Goal: Navigation & Orientation: Find specific page/section

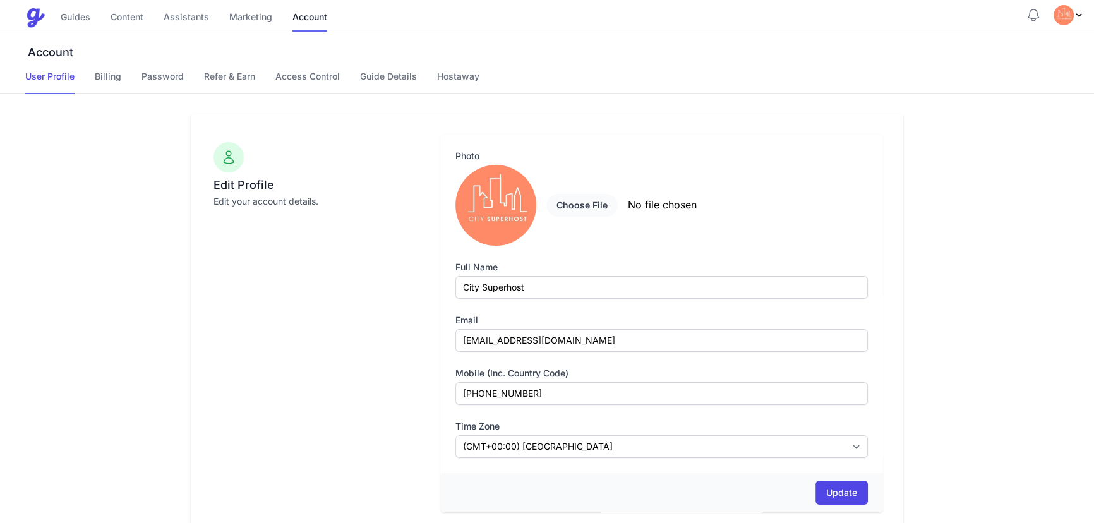
click at [88, 81] on nav "User Profile Billing Password Refer & Earn Access Control Guide Details Hostaway" at bounding box center [559, 82] width 1068 height 24
click at [105, 80] on link "Billing" at bounding box center [108, 82] width 27 height 24
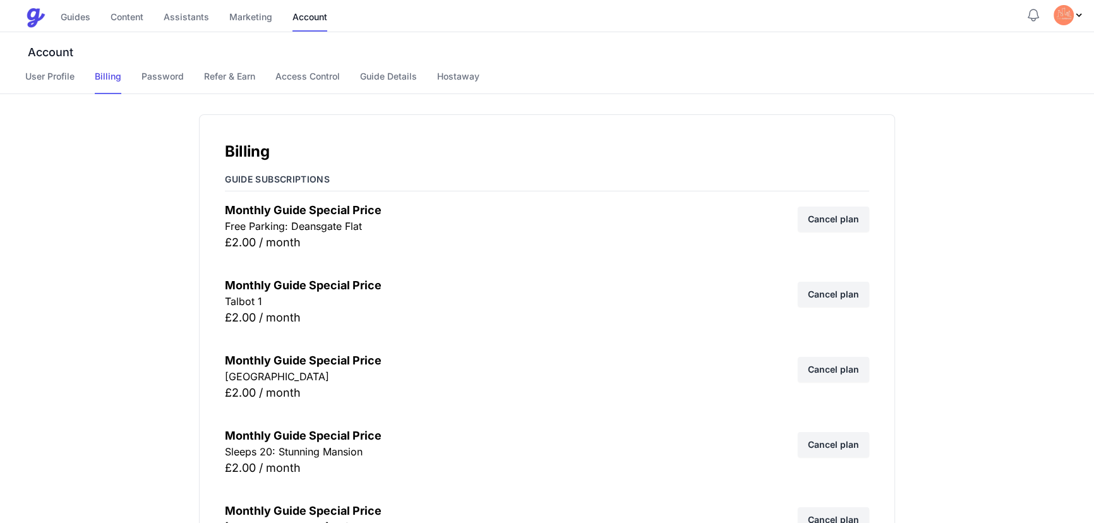
click at [1072, 18] on img "Profile Menu" at bounding box center [1063, 15] width 20 height 20
click at [995, 44] on link "Help" at bounding box center [1020, 44] width 125 height 24
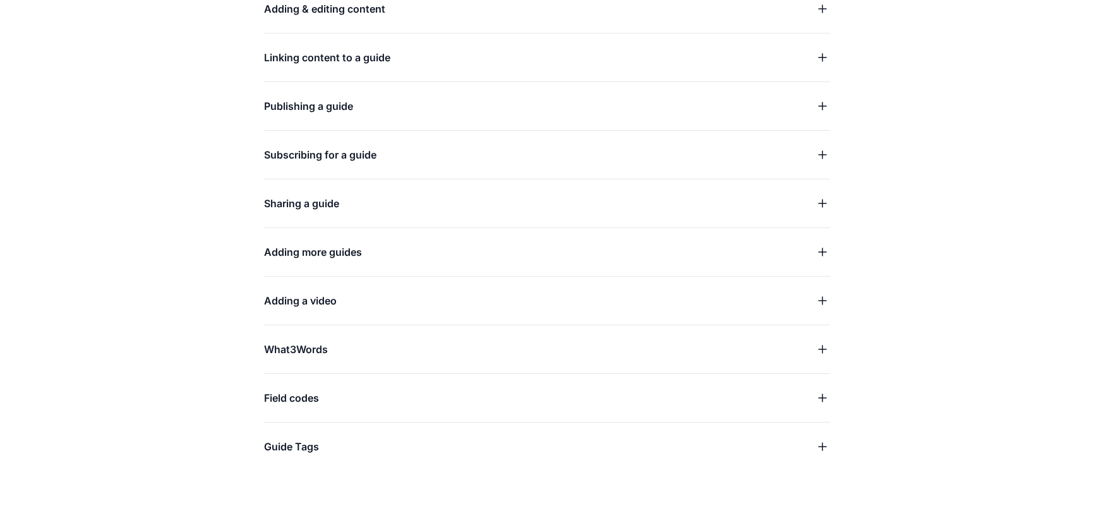
scroll to position [311, 0]
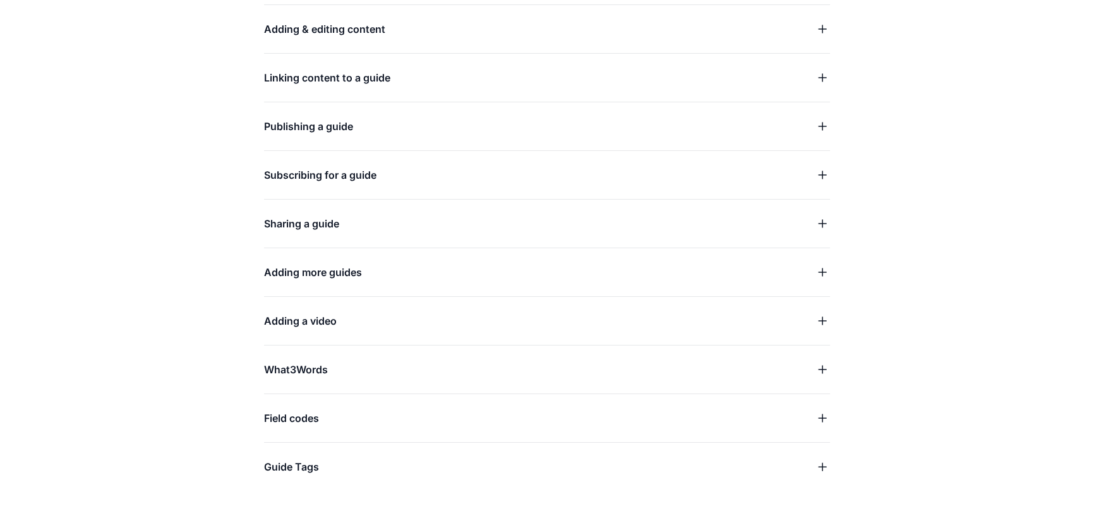
click at [352, 167] on span "Subscribing for a guide" at bounding box center [320, 175] width 112 height 18
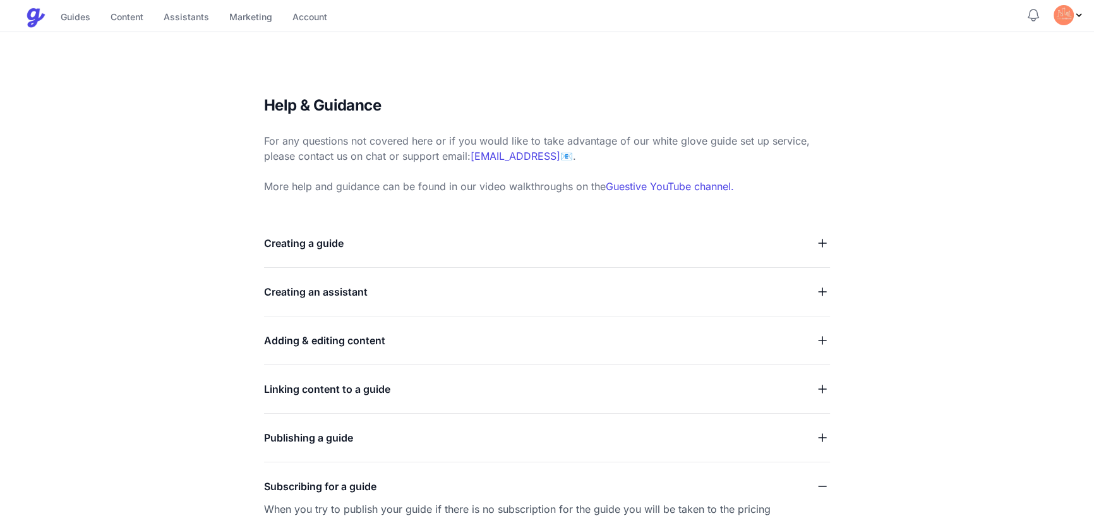
scroll to position [0, 0]
click at [1033, 13] on icon "Notifications" at bounding box center [1032, 15] width 15 height 15
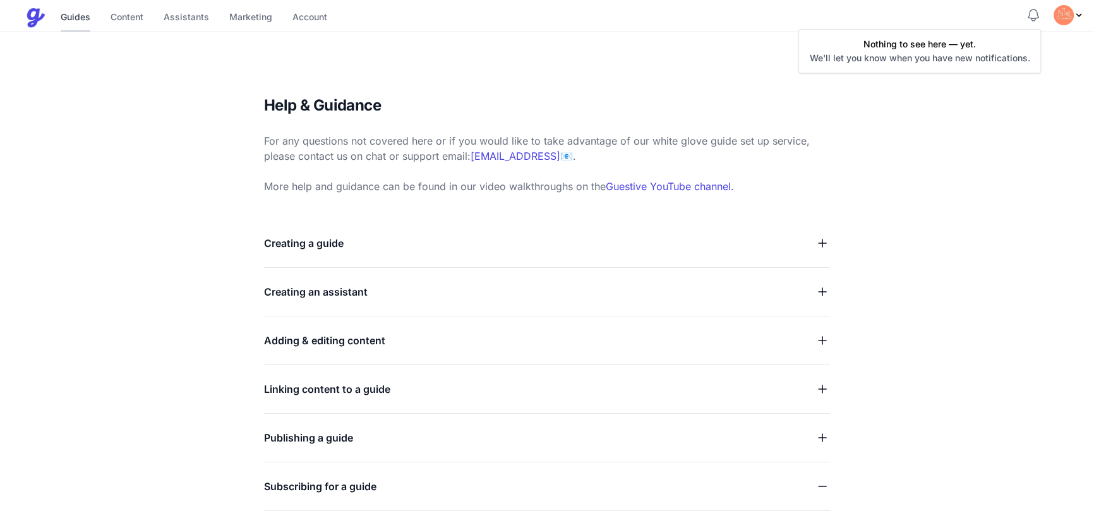
click at [88, 27] on link "Guides" at bounding box center [76, 17] width 30 height 27
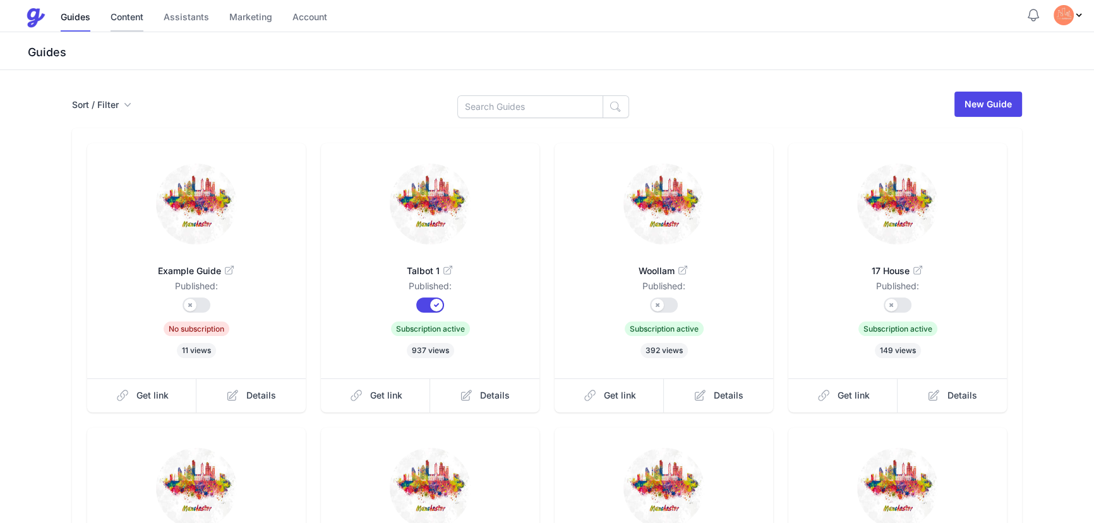
click at [136, 21] on link "Content" at bounding box center [126, 17] width 33 height 27
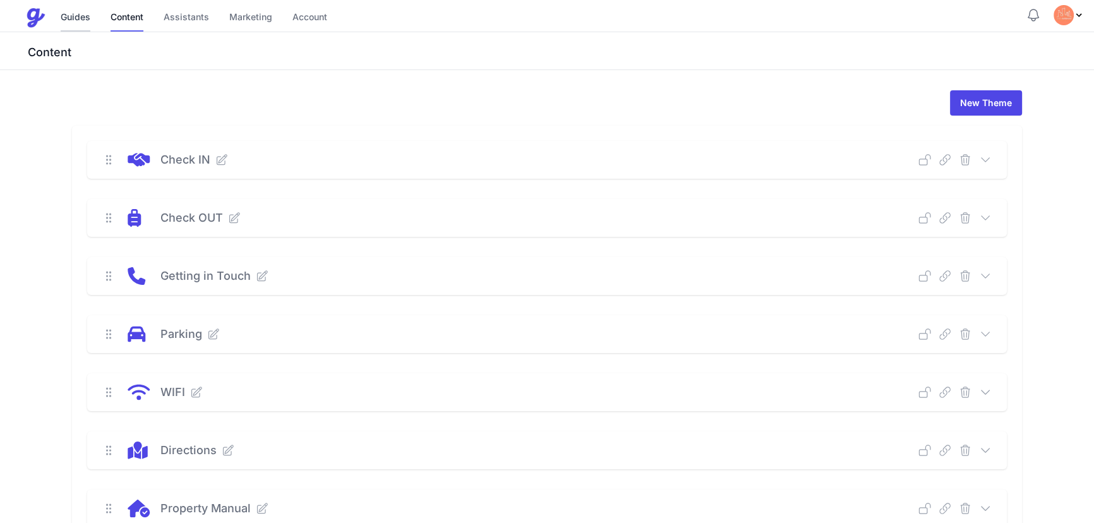
click at [69, 13] on link "Guides" at bounding box center [76, 17] width 30 height 27
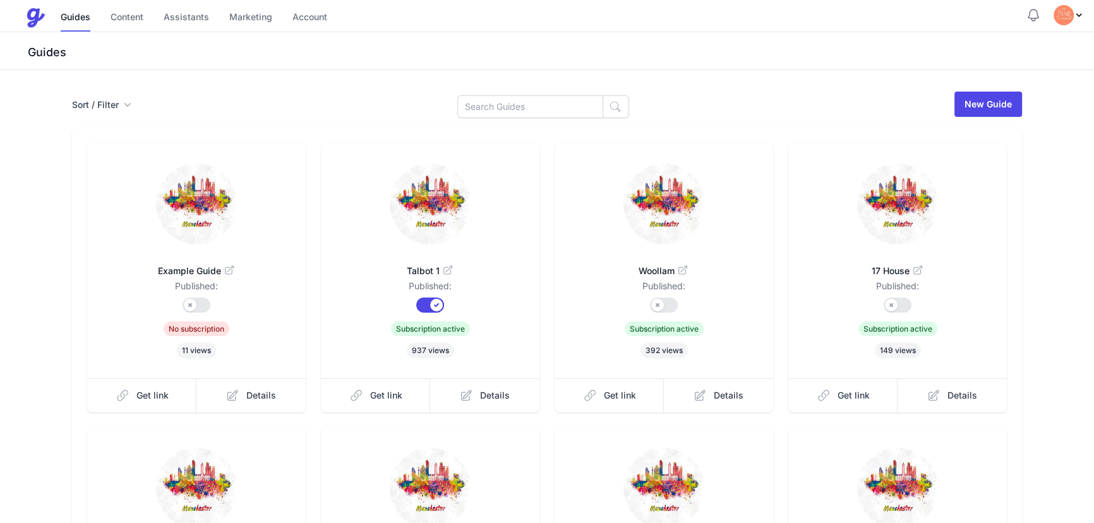
click at [92, 94] on div "Sort / Filter Sort Name Created Unsorted All Published Unpublished Archived New…" at bounding box center [547, 104] width 950 height 28
click at [1068, 13] on img "Profile Menu" at bounding box center [1063, 15] width 20 height 20
click at [125, 23] on link "Content" at bounding box center [126, 17] width 33 height 27
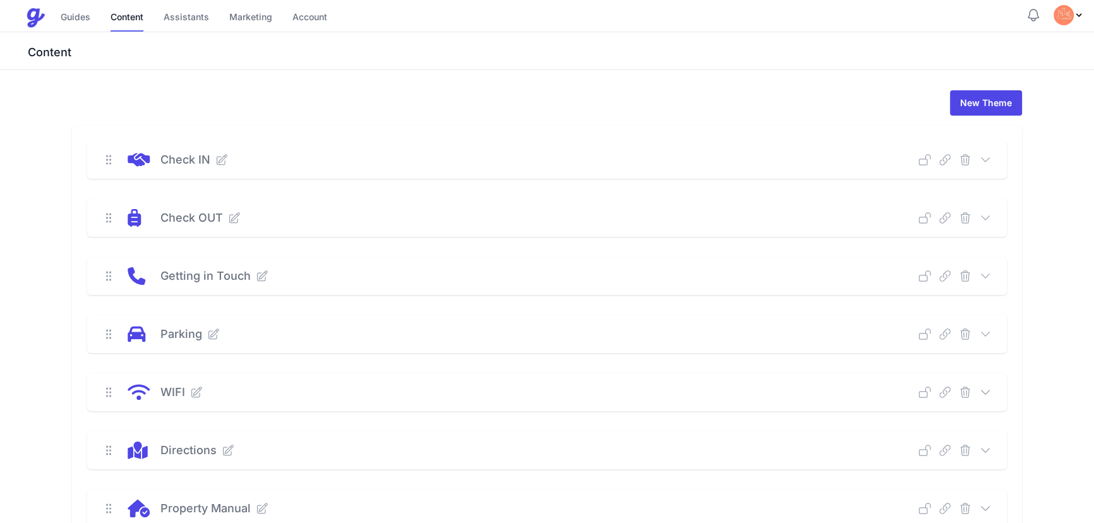
click at [207, 18] on link "Assistants" at bounding box center [186, 17] width 45 height 27
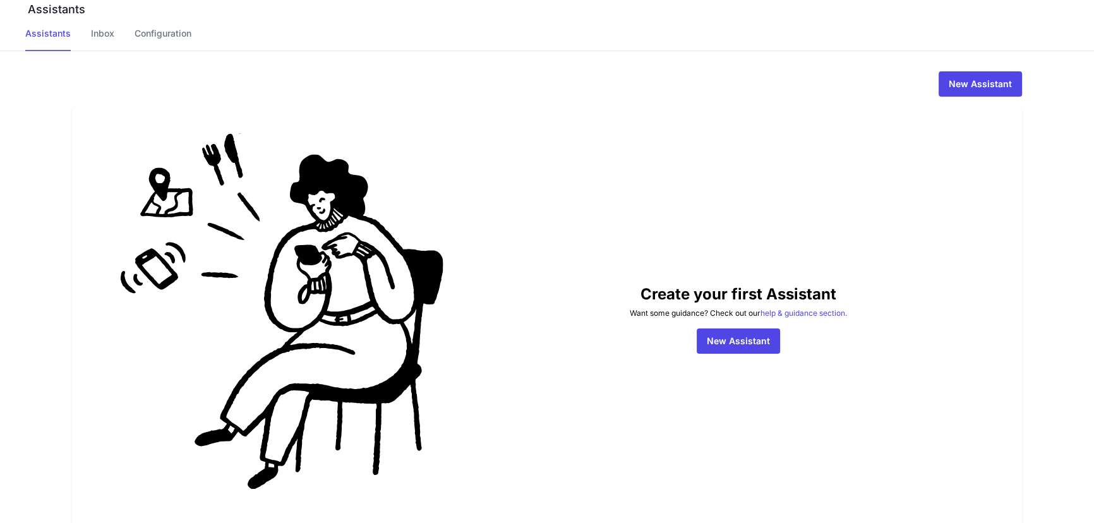
scroll to position [116, 0]
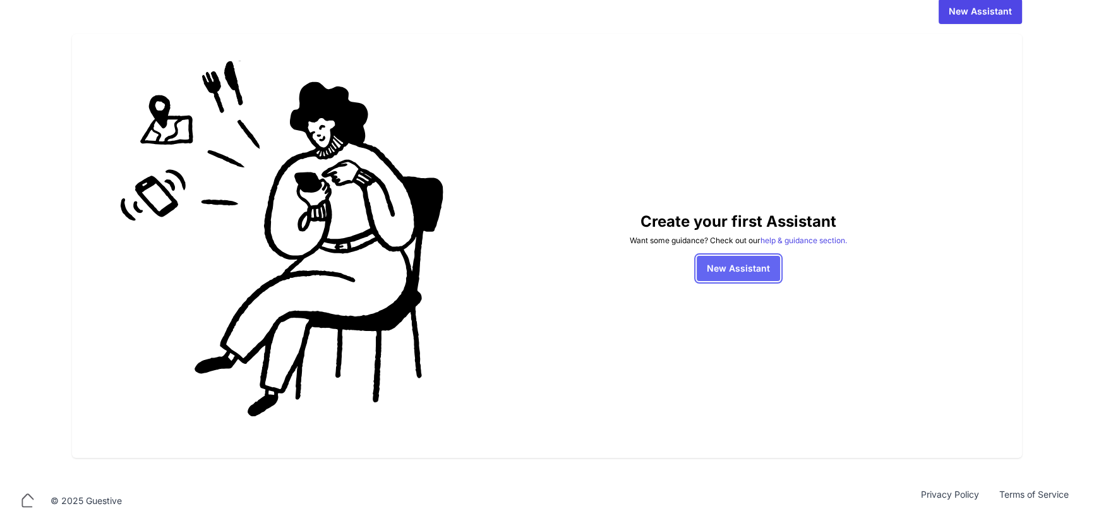
click at [726, 264] on link "New Assistant" at bounding box center [737, 268] width 83 height 25
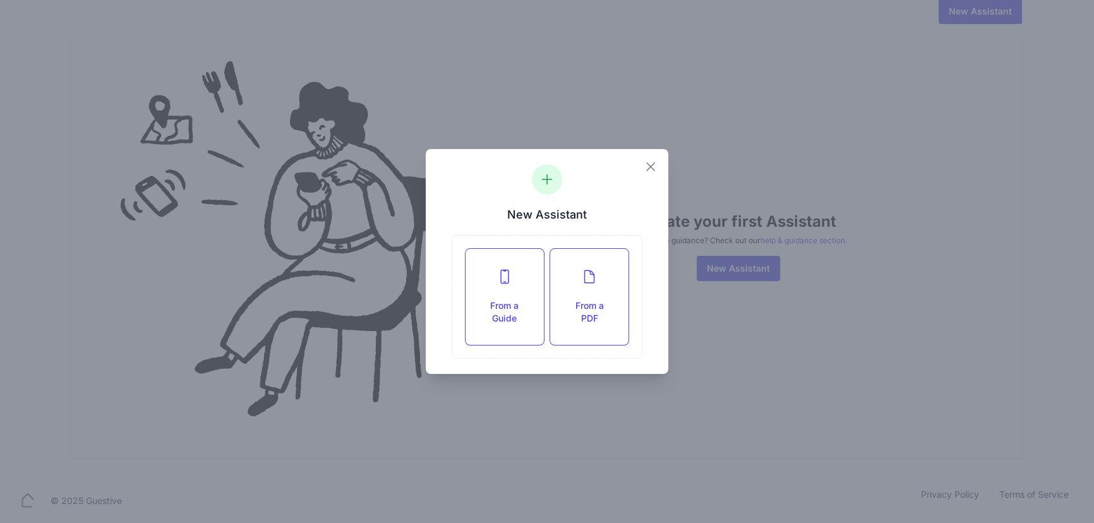
click at [655, 164] on icon "button" at bounding box center [650, 166] width 15 height 15
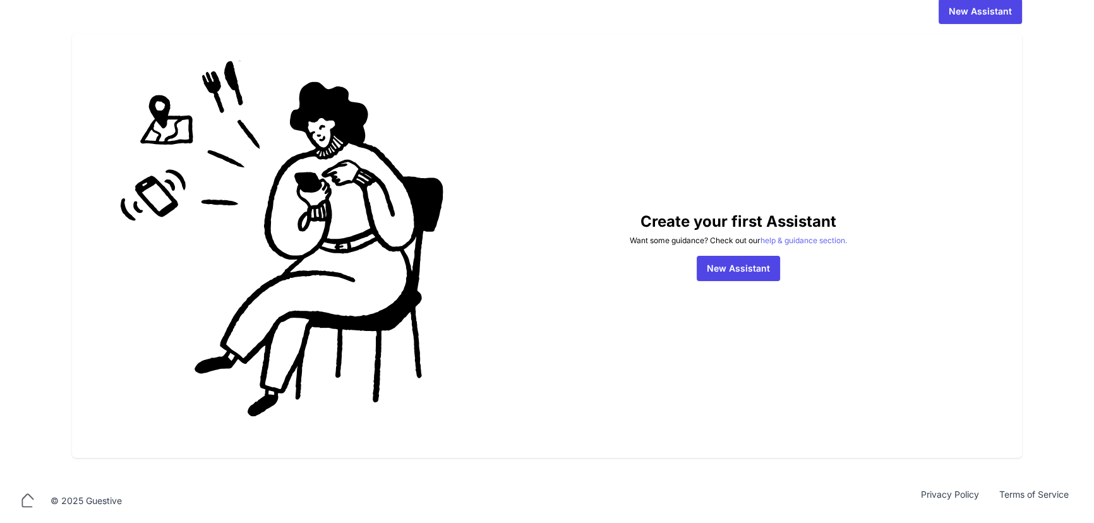
click at [798, 242] on link "help & guidance section." at bounding box center [803, 240] width 87 height 9
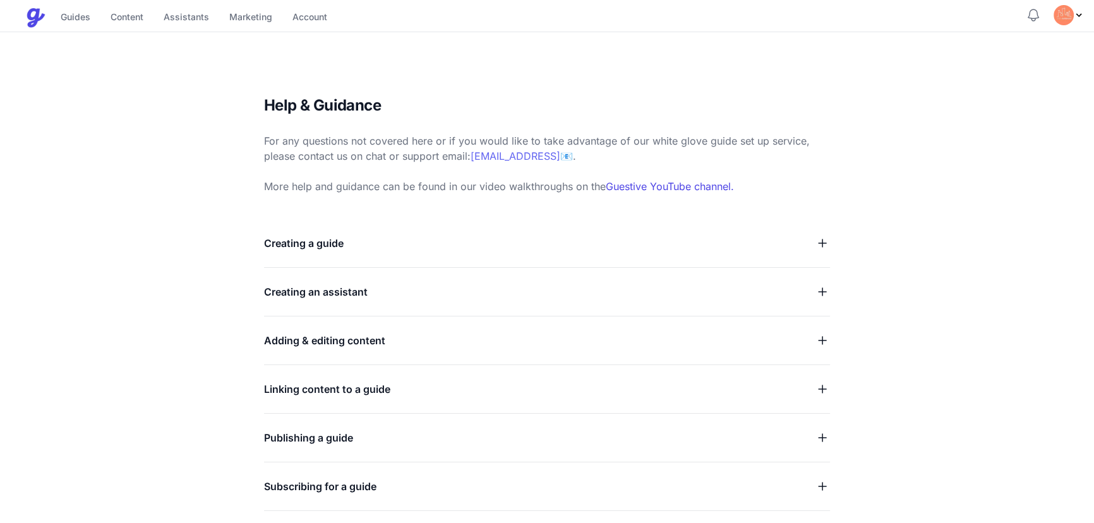
click at [503, 157] on link "[EMAIL_ADDRESS]" at bounding box center [515, 156] width 90 height 13
click at [513, 155] on link "[EMAIL_ADDRESS]" at bounding box center [515, 156] width 90 height 13
drag, startPoint x: 472, startPoint y: 157, endPoint x: 569, endPoint y: 156, distance: 97.2
click at [569, 156] on p "For any questions not covered here or if you would like to take advantage of ou…" at bounding box center [547, 140] width 566 height 45
click at [325, 25] on link "Account" at bounding box center [309, 17] width 35 height 27
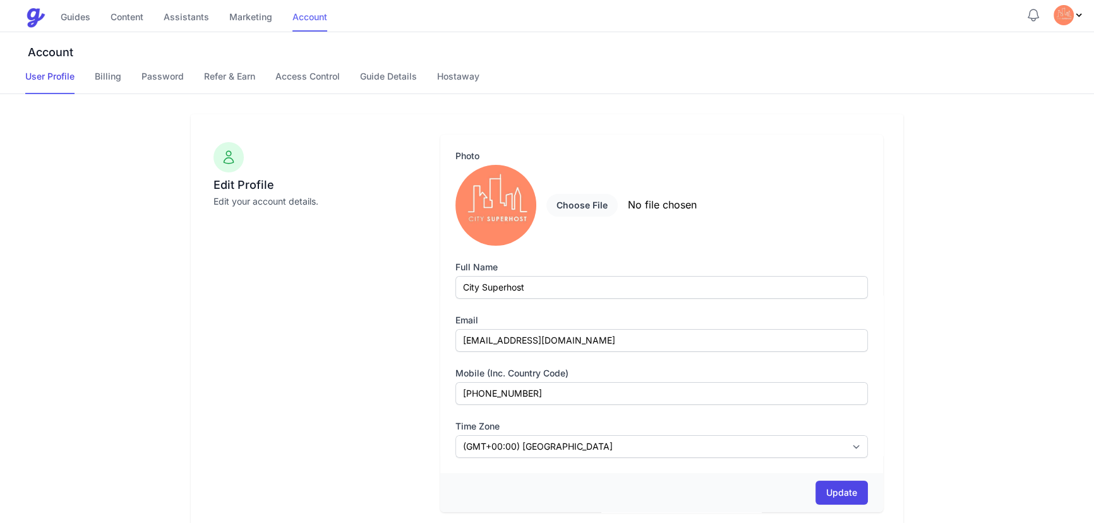
click at [308, 20] on link "Account" at bounding box center [309, 17] width 35 height 27
click at [150, 71] on link "Password" at bounding box center [162, 82] width 42 height 24
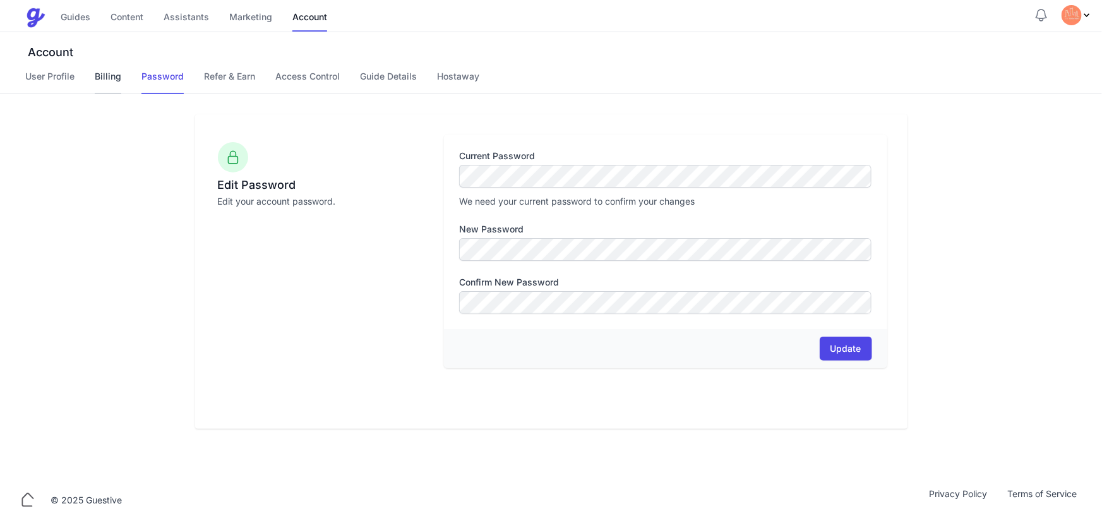
click at [109, 77] on link "Billing" at bounding box center [108, 82] width 27 height 24
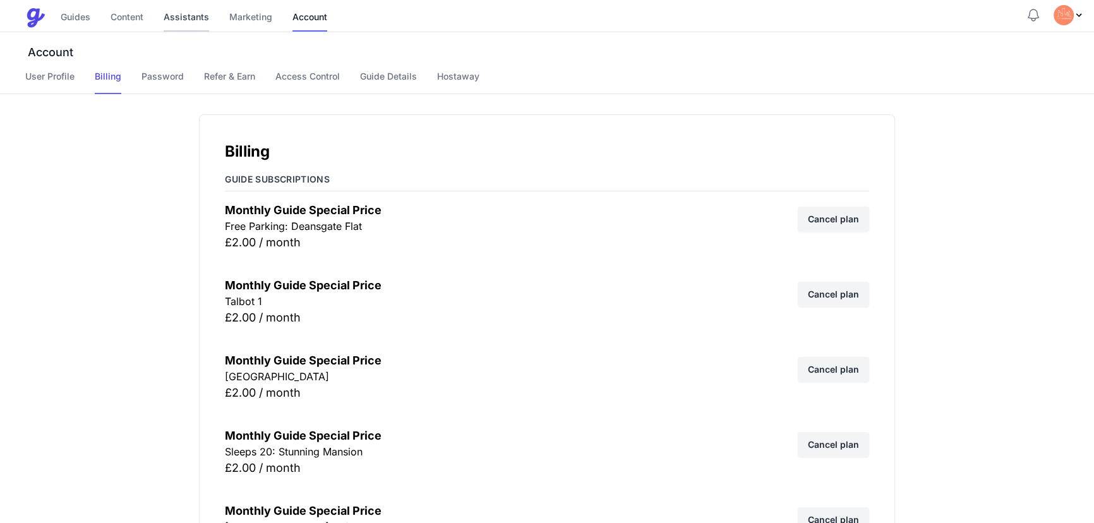
click at [183, 16] on link "Assistants" at bounding box center [186, 17] width 45 height 27
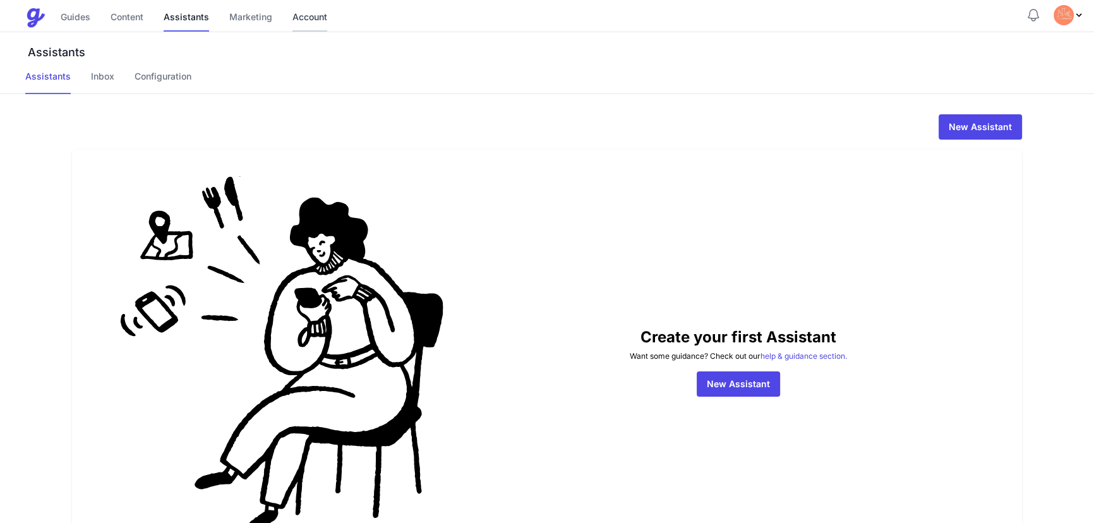
click at [296, 14] on link "Account" at bounding box center [309, 17] width 35 height 27
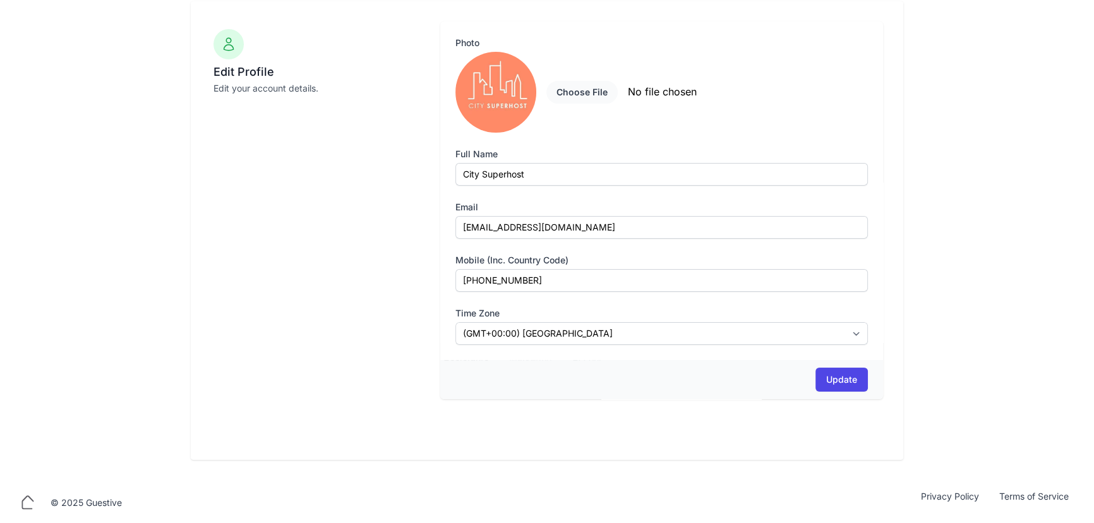
scroll to position [114, 0]
